Goal: Transaction & Acquisition: Book appointment/travel/reservation

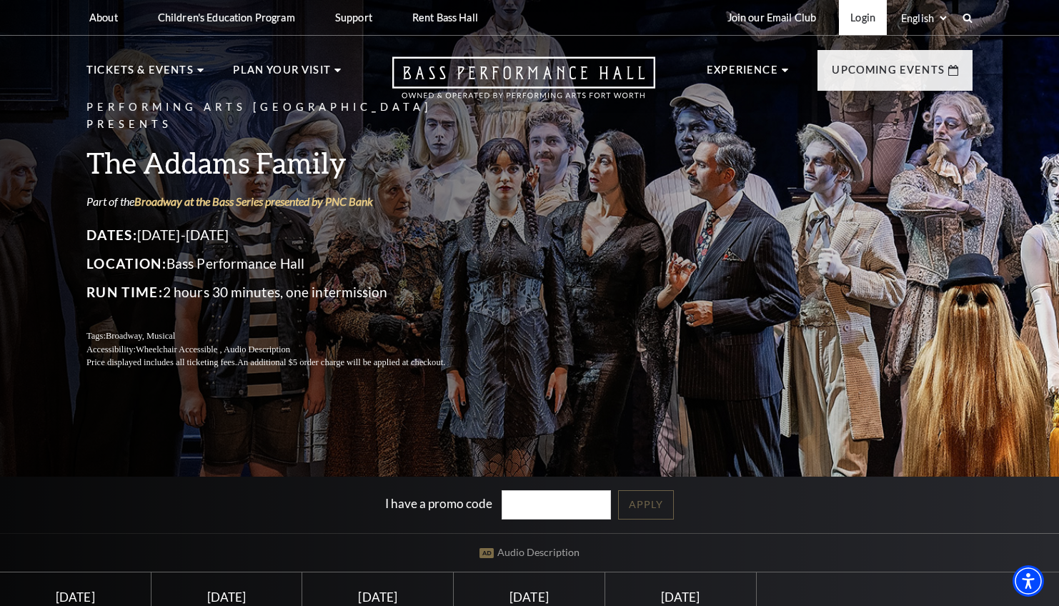
click at [859, 18] on link "Login" at bounding box center [863, 17] width 48 height 35
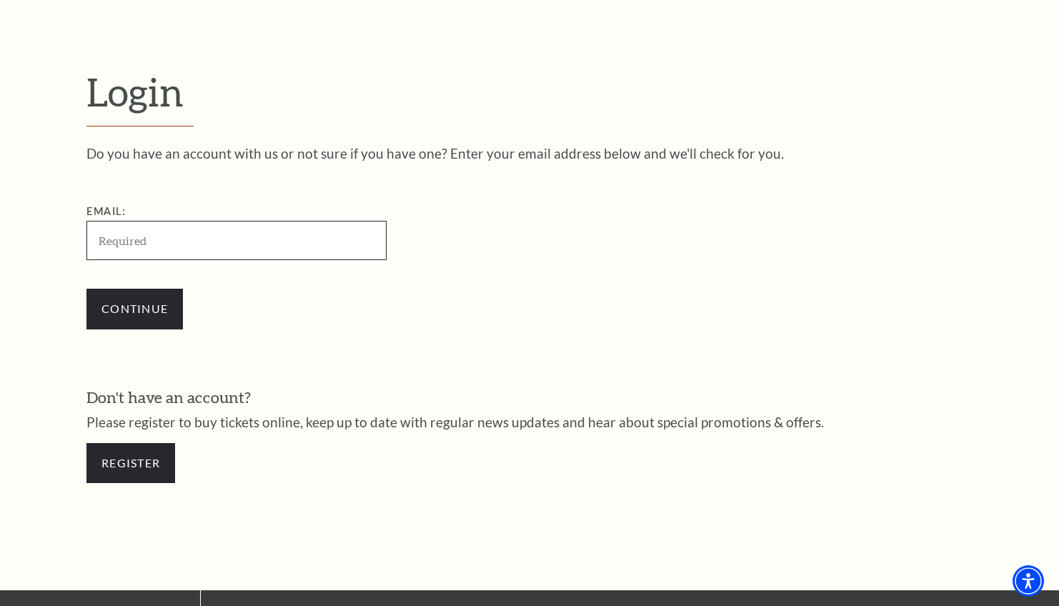
scroll to position [417, 0]
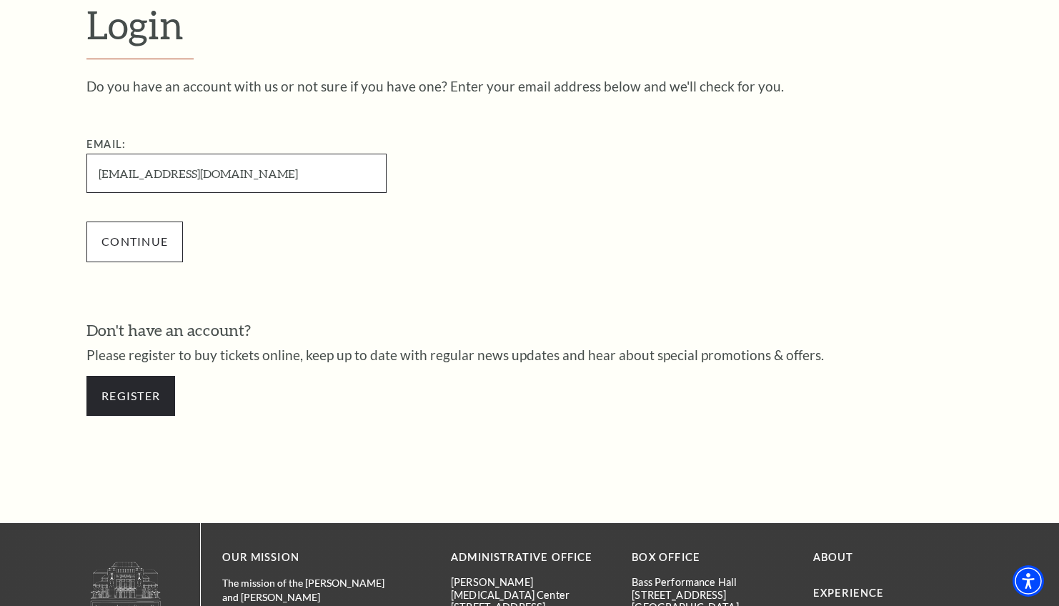
type input "hollyhinsey@me.com"
click at [125, 244] on input "Continue" at bounding box center [135, 242] width 97 height 40
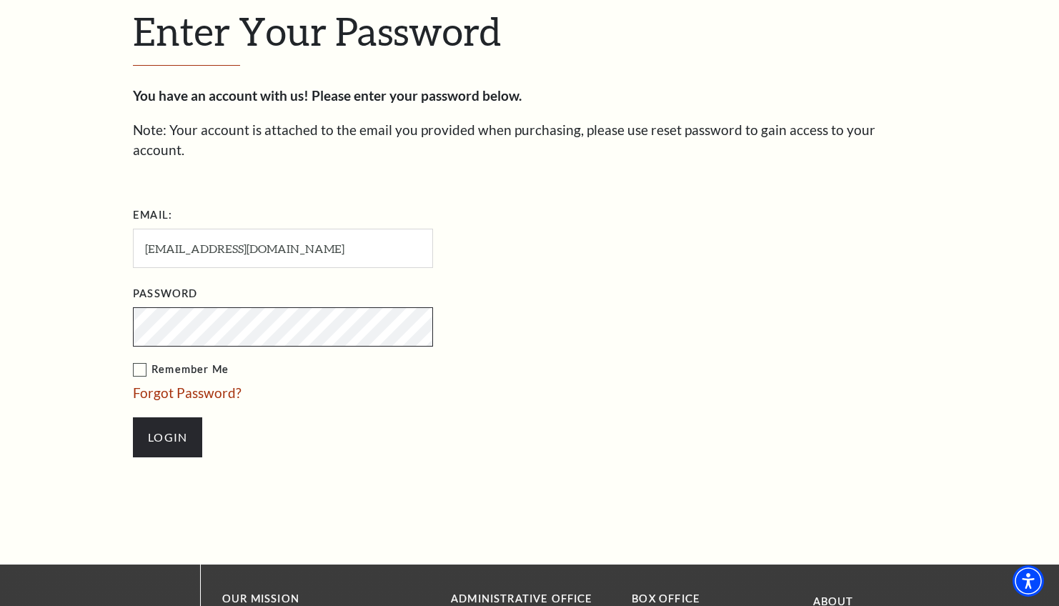
click at [167, 417] on input "Login" at bounding box center [167, 437] width 69 height 40
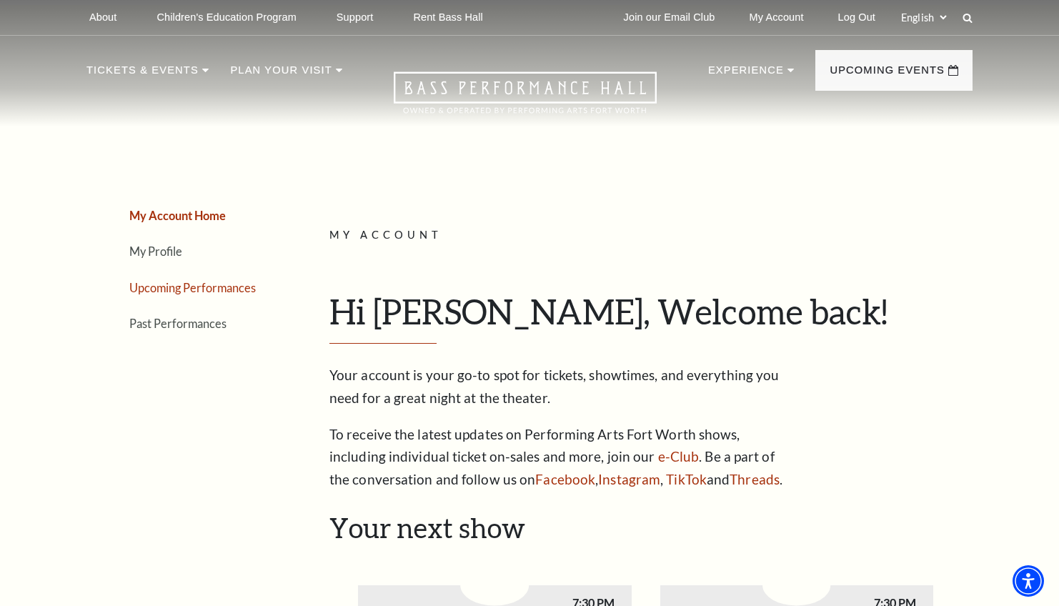
click at [172, 287] on link "Upcoming Performances" at bounding box center [192, 288] width 127 height 14
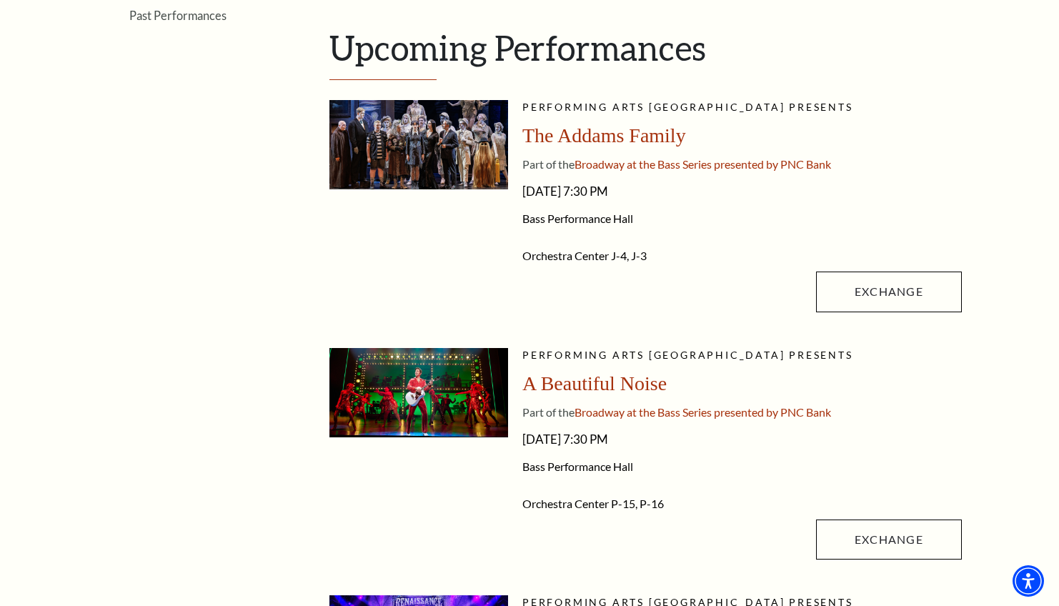
scroll to position [404, 0]
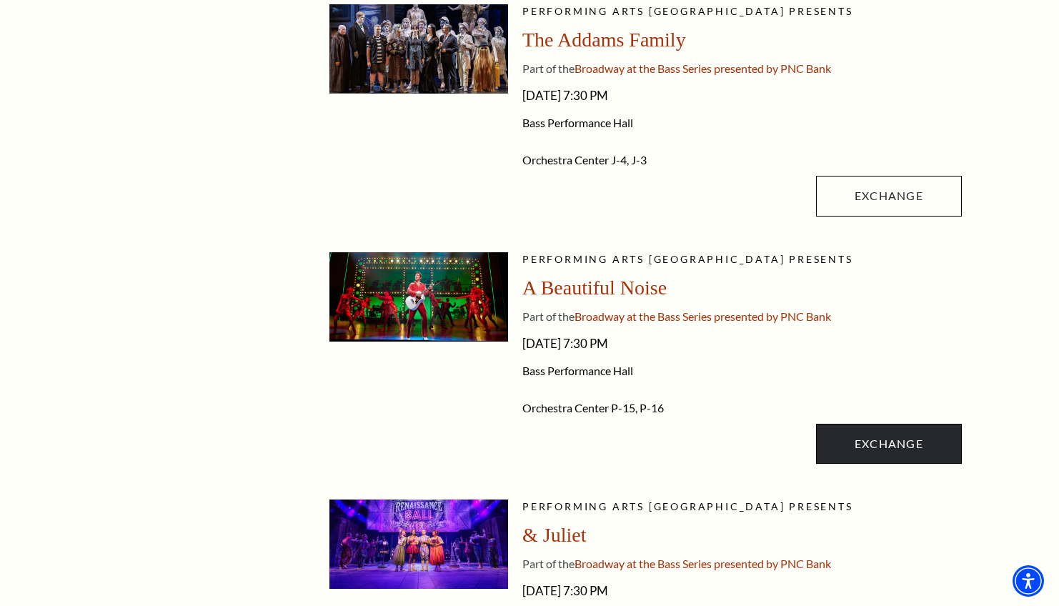
click at [884, 448] on link "Exchange" at bounding box center [889, 444] width 146 height 40
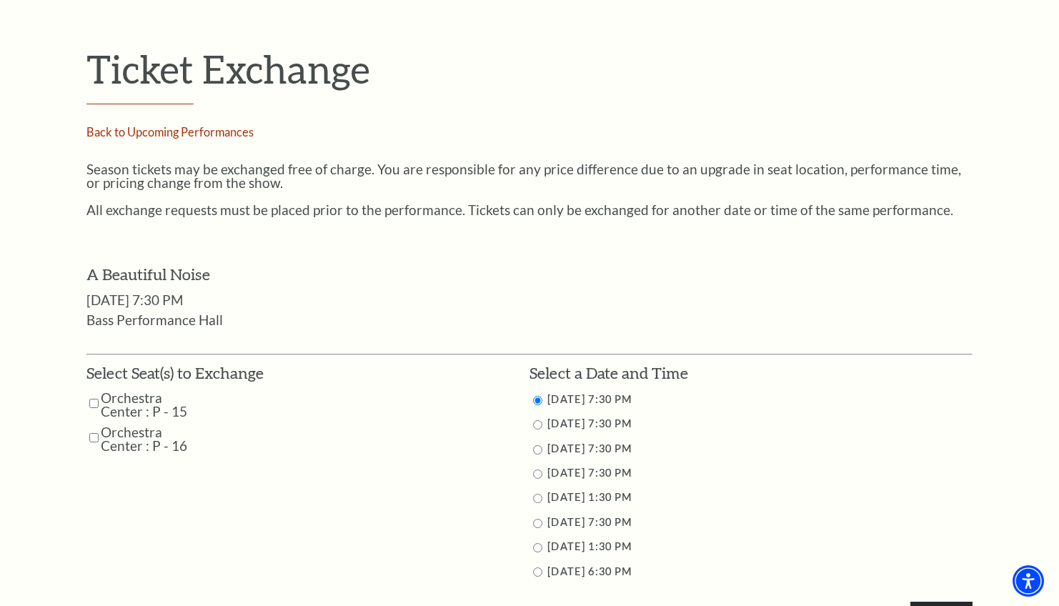
scroll to position [562, 0]
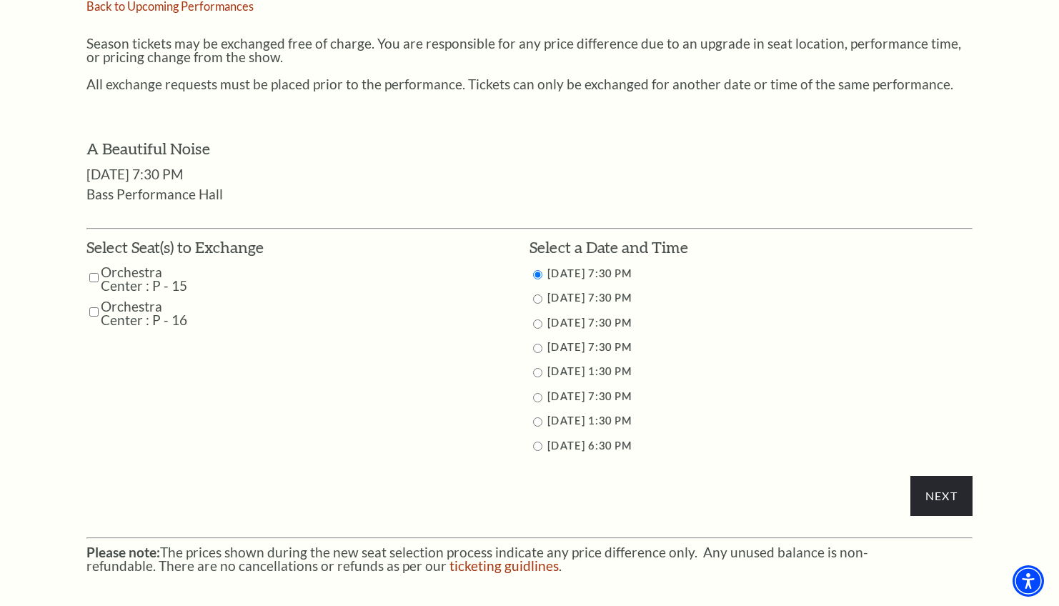
click at [91, 268] on input "Orchestra Center : P - 15" at bounding box center [93, 277] width 9 height 25
checkbox input "true"
click at [89, 302] on input "Orchestra Center : P - 16" at bounding box center [93, 312] width 9 height 25
checkbox input "true"
click at [535, 417] on input "11/2/2025 1:30 PM" at bounding box center [537, 421] width 9 height 9
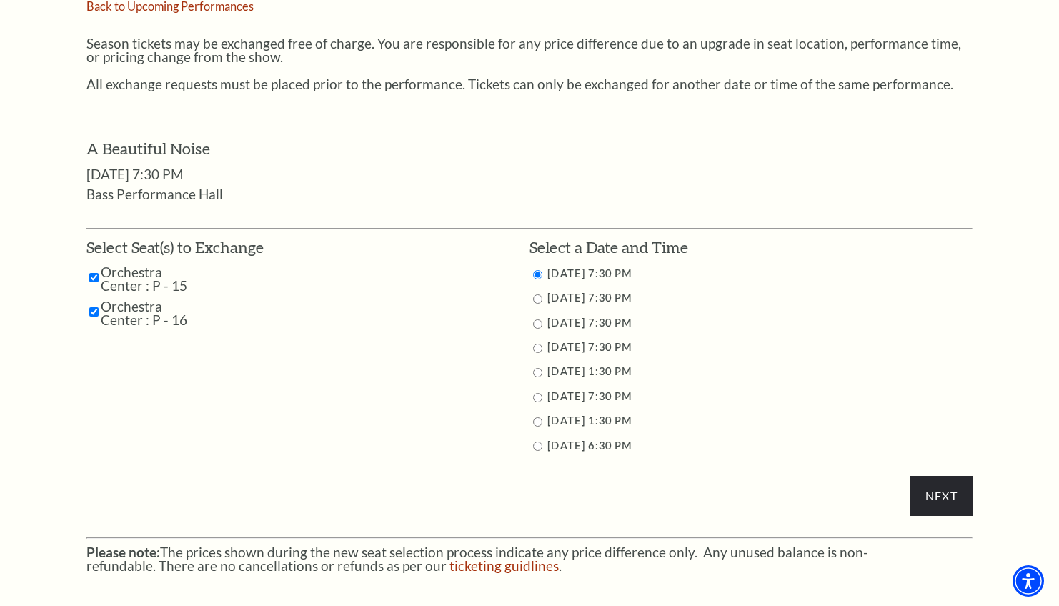
radio input "true"
click at [955, 490] on input "Next" at bounding box center [942, 496] width 62 height 40
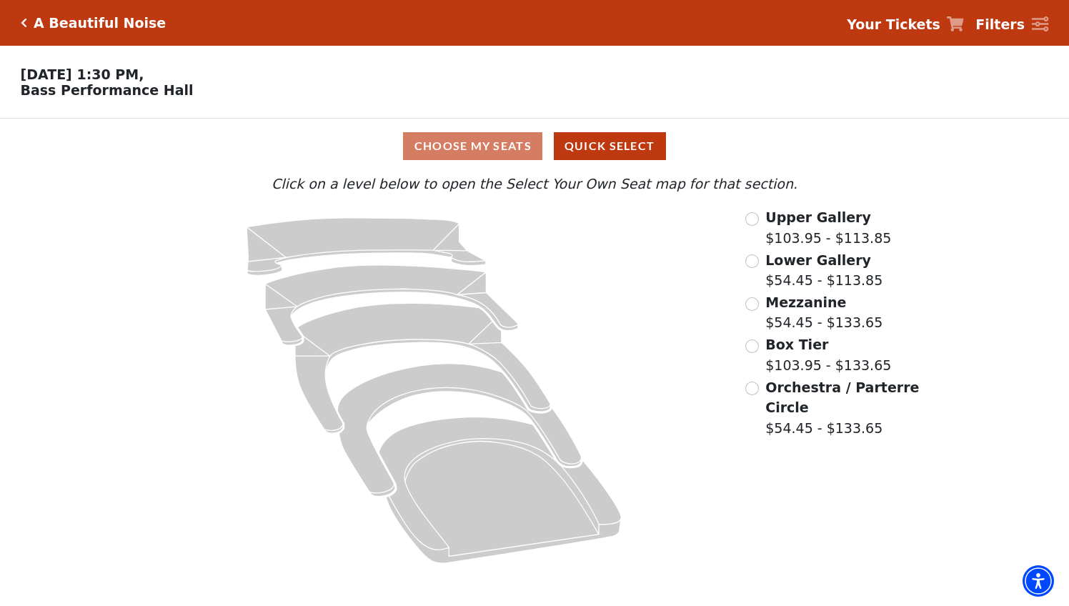
click at [753, 382] on input "Orchestra / Parterre Circle$54.45 - $133.65\a" at bounding box center [753, 389] width 14 height 14
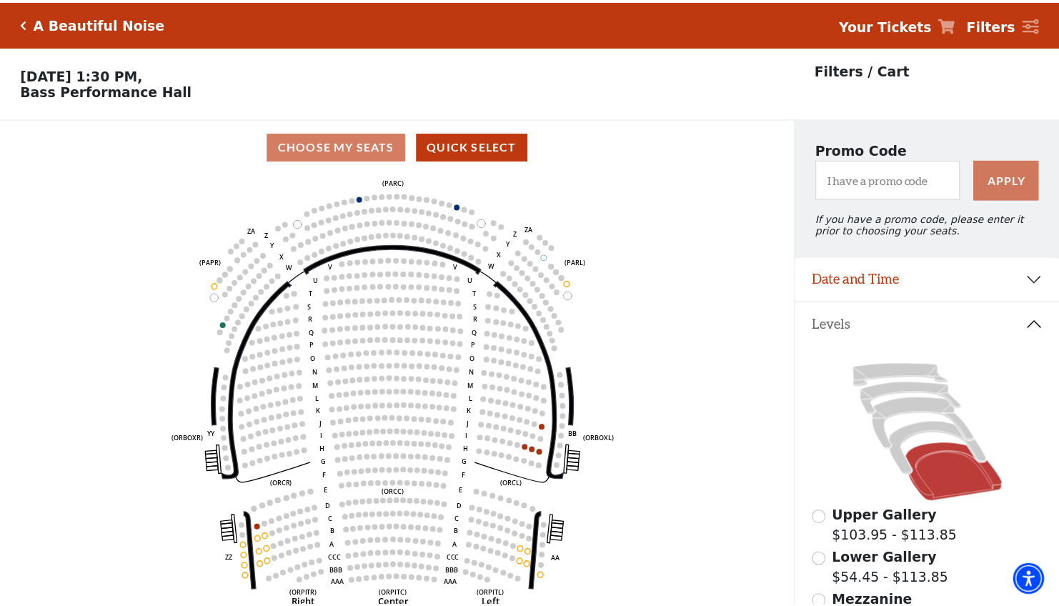
scroll to position [66, 0]
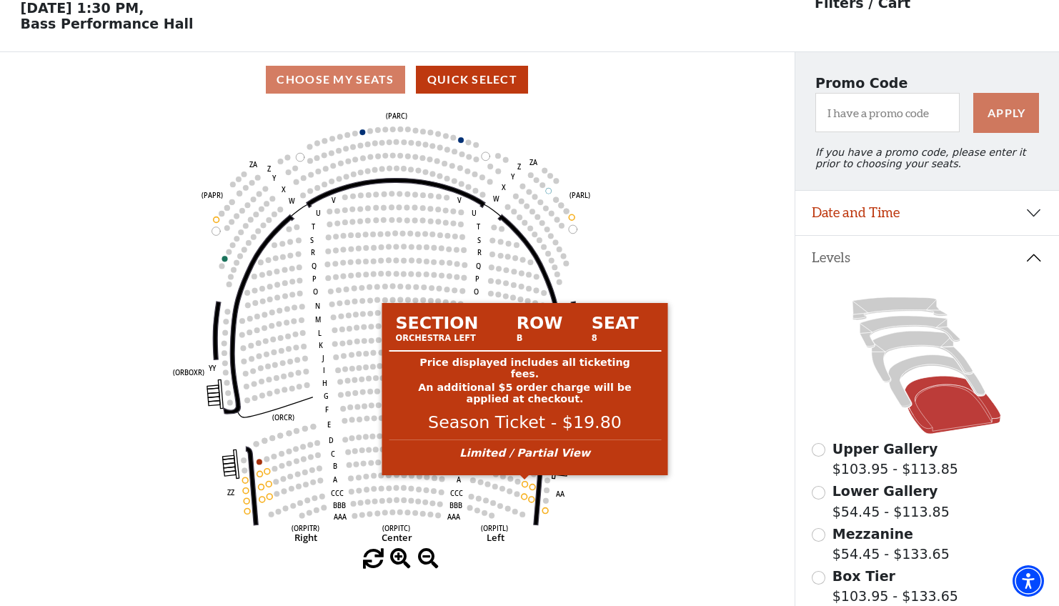
click at [525, 484] on circle at bounding box center [525, 485] width 6 height 6
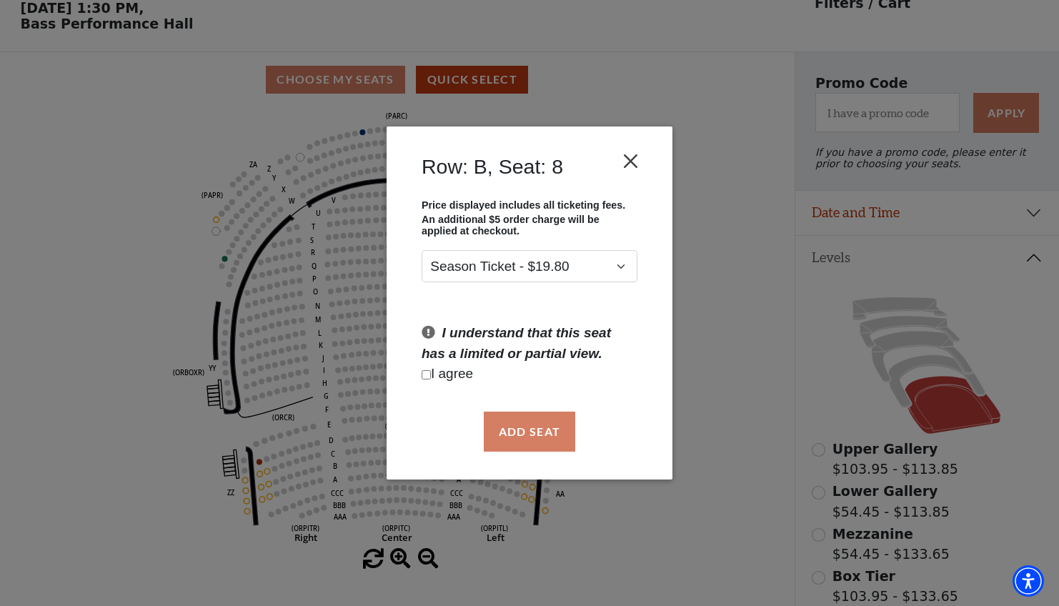
click at [633, 157] on button "Close" at bounding box center [631, 160] width 27 height 27
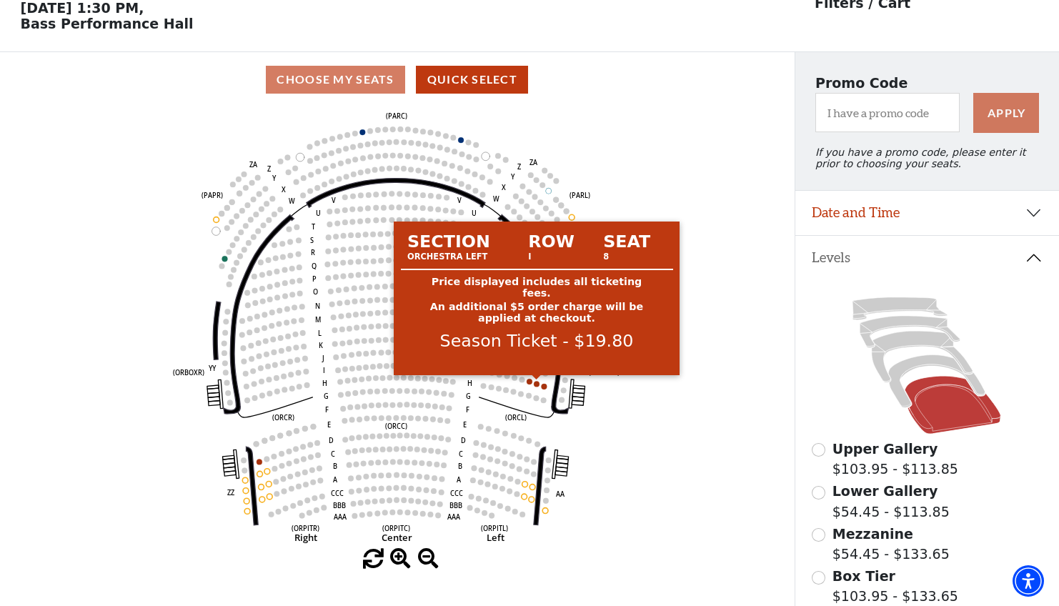
click at [536, 383] on circle at bounding box center [537, 384] width 6 height 6
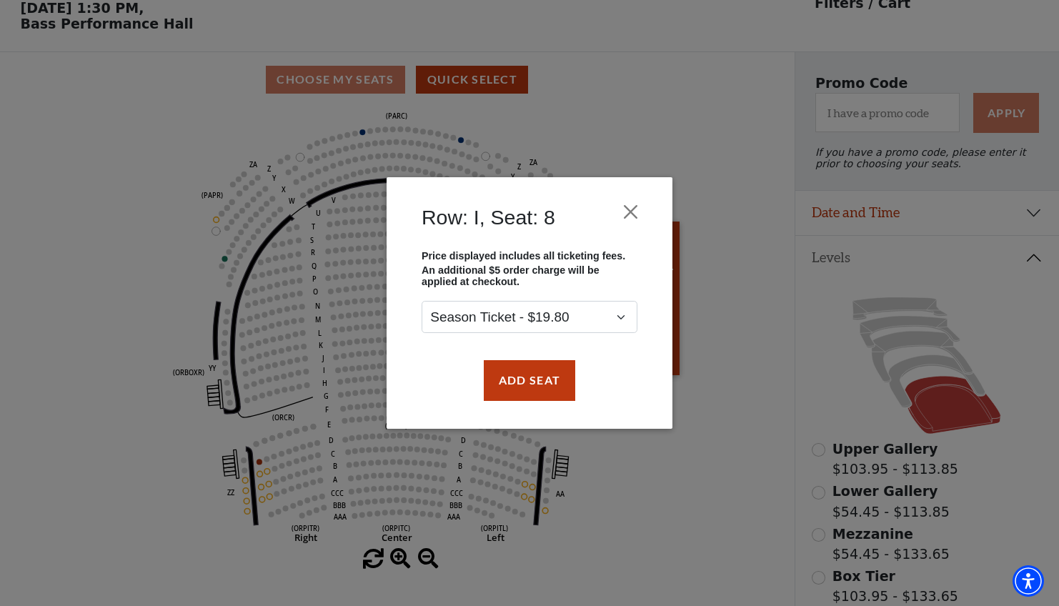
click at [536, 383] on button "Add Seat" at bounding box center [530, 380] width 92 height 40
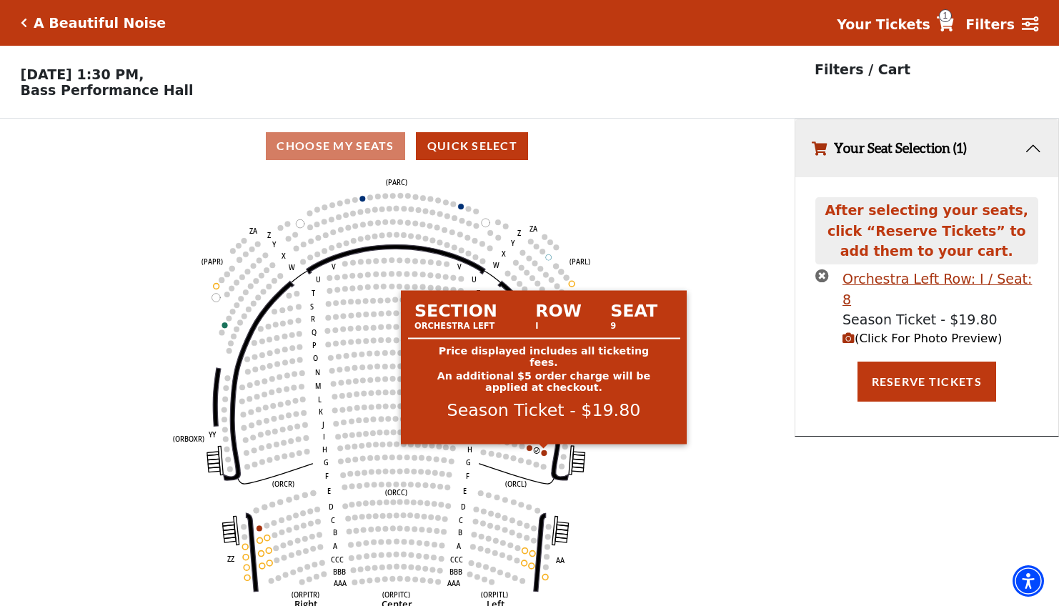
click at [544, 453] on circle at bounding box center [544, 453] width 6 height 6
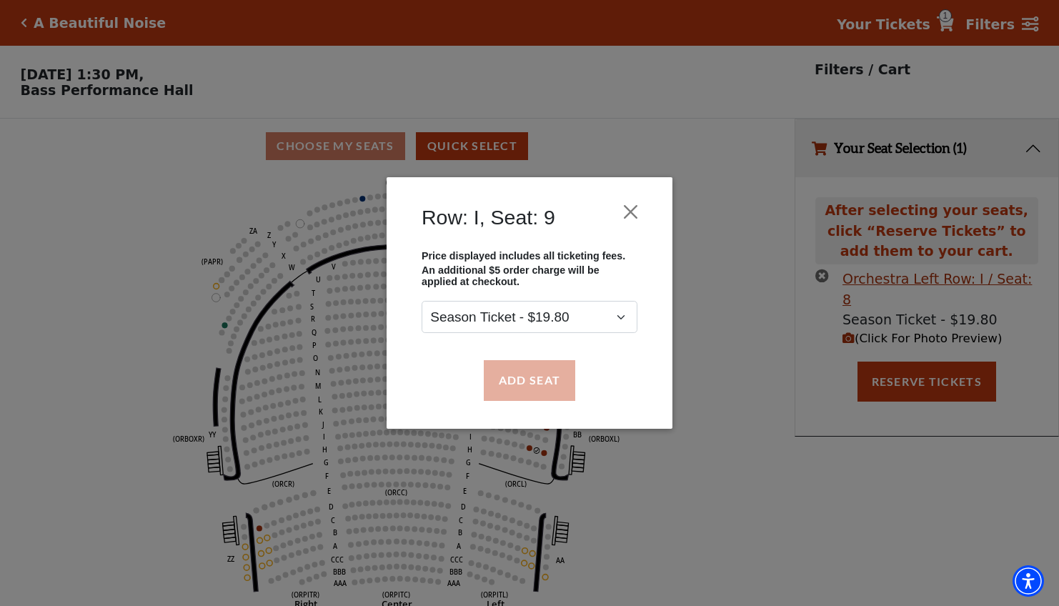
click at [541, 388] on button "Add Seat" at bounding box center [530, 380] width 92 height 40
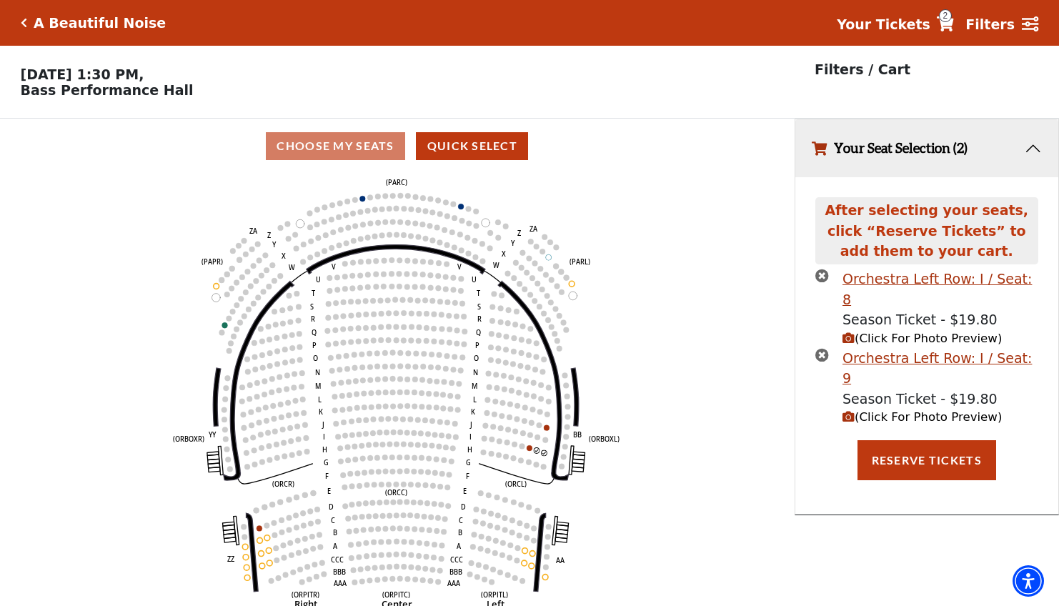
scroll to position [29, 0]
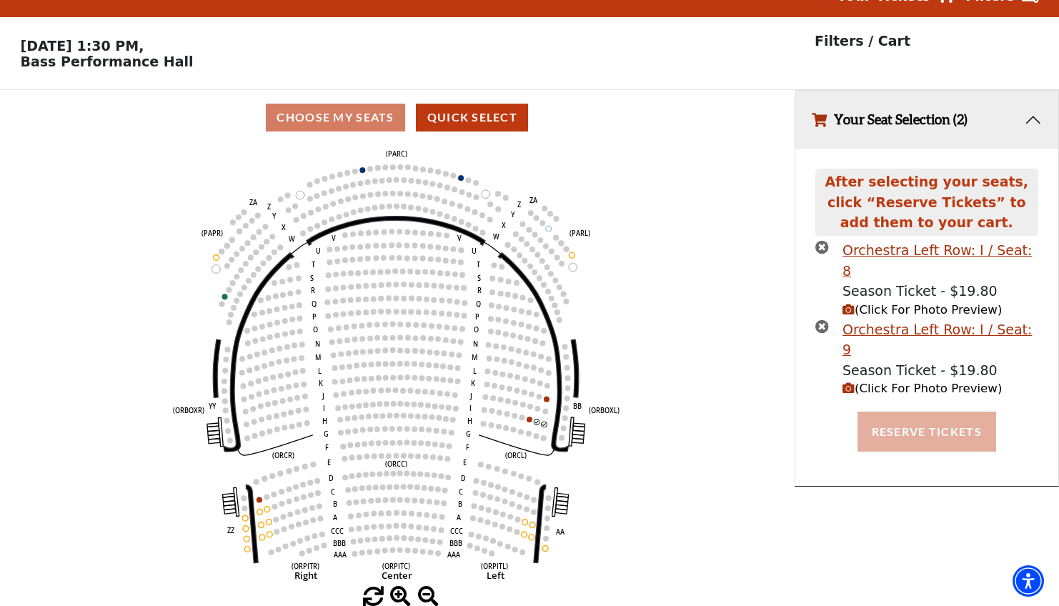
click at [921, 412] on button "Reserve Tickets" at bounding box center [927, 432] width 139 height 40
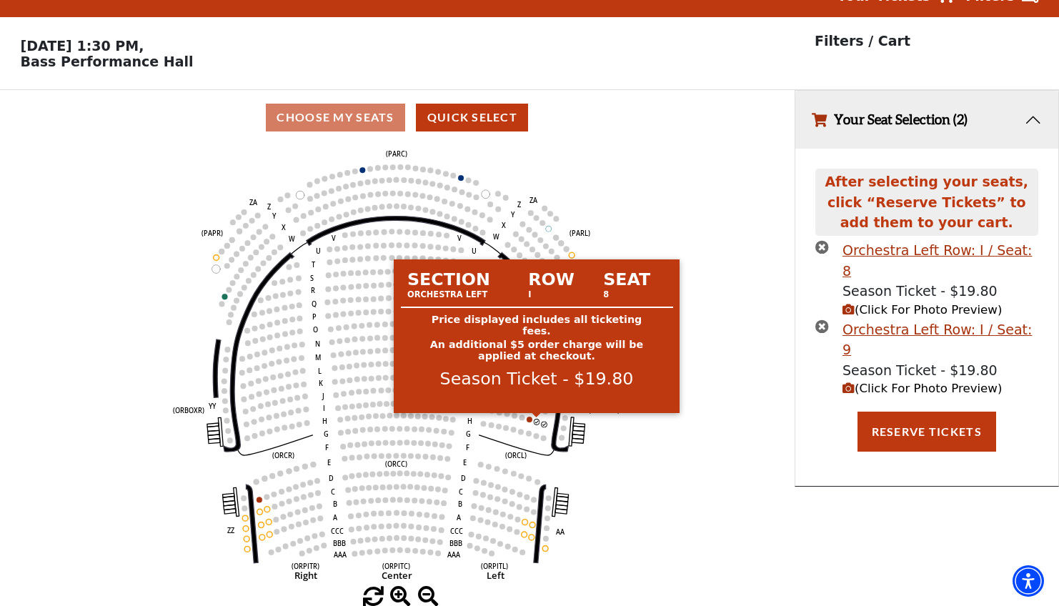
click at [536, 423] on circle at bounding box center [537, 422] width 6 height 6
